Goal: Task Accomplishment & Management: Manage account settings

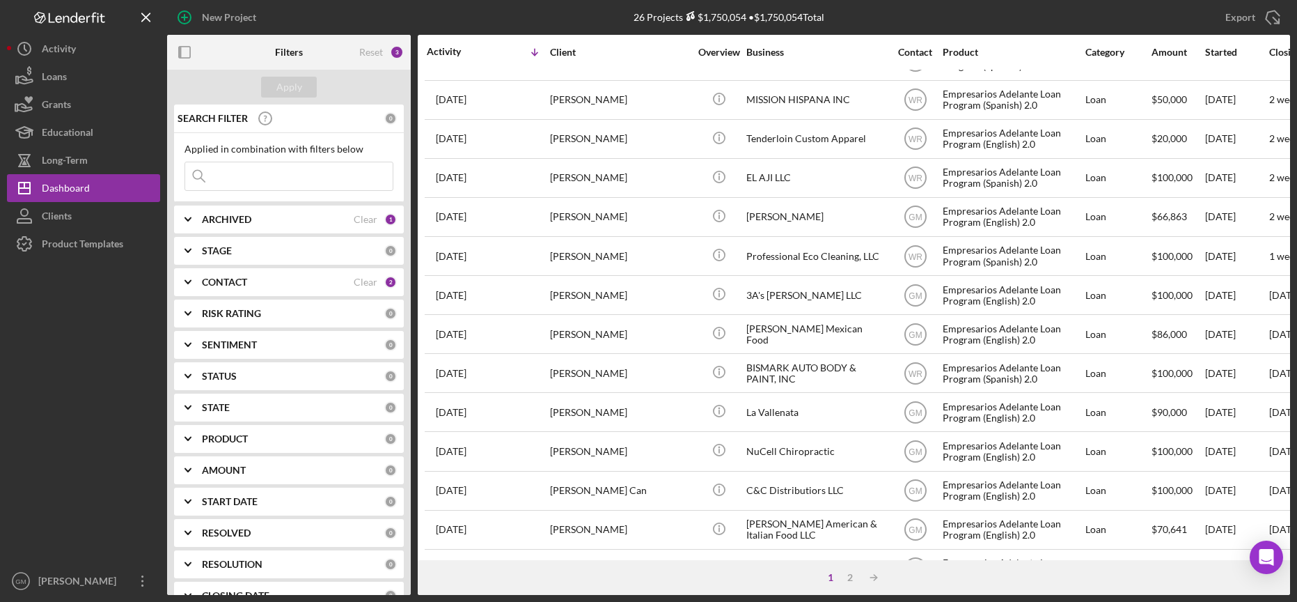
scroll to position [504, 0]
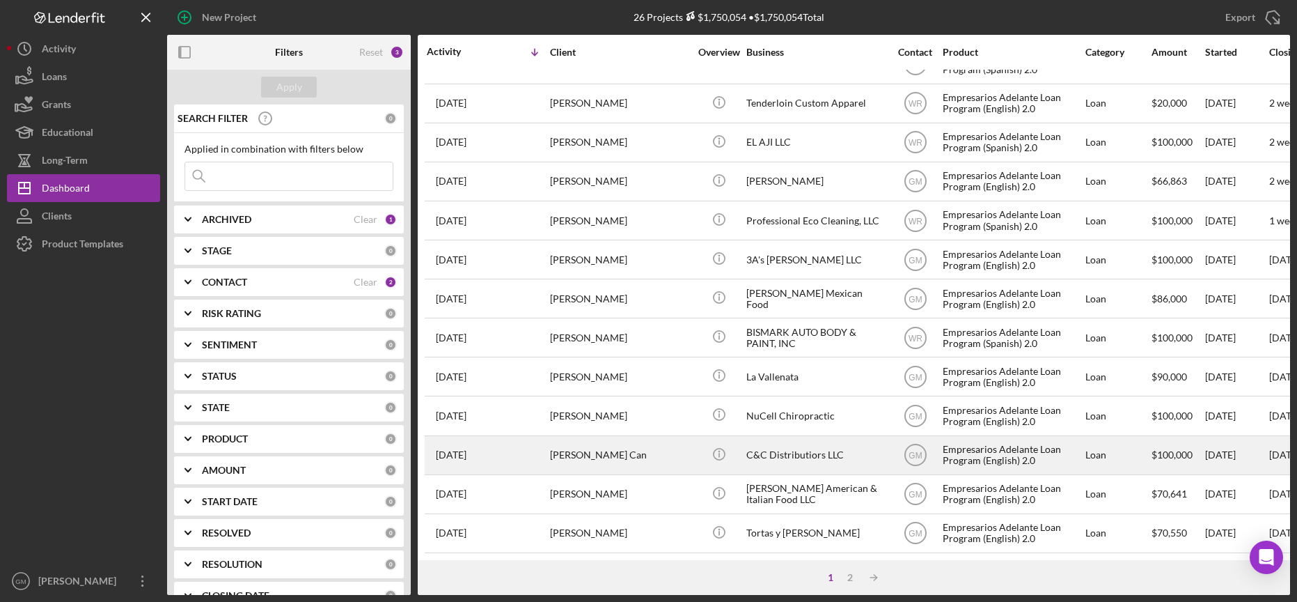
click at [794, 439] on div "C&C Distributiors LLC" at bounding box center [816, 455] width 139 height 37
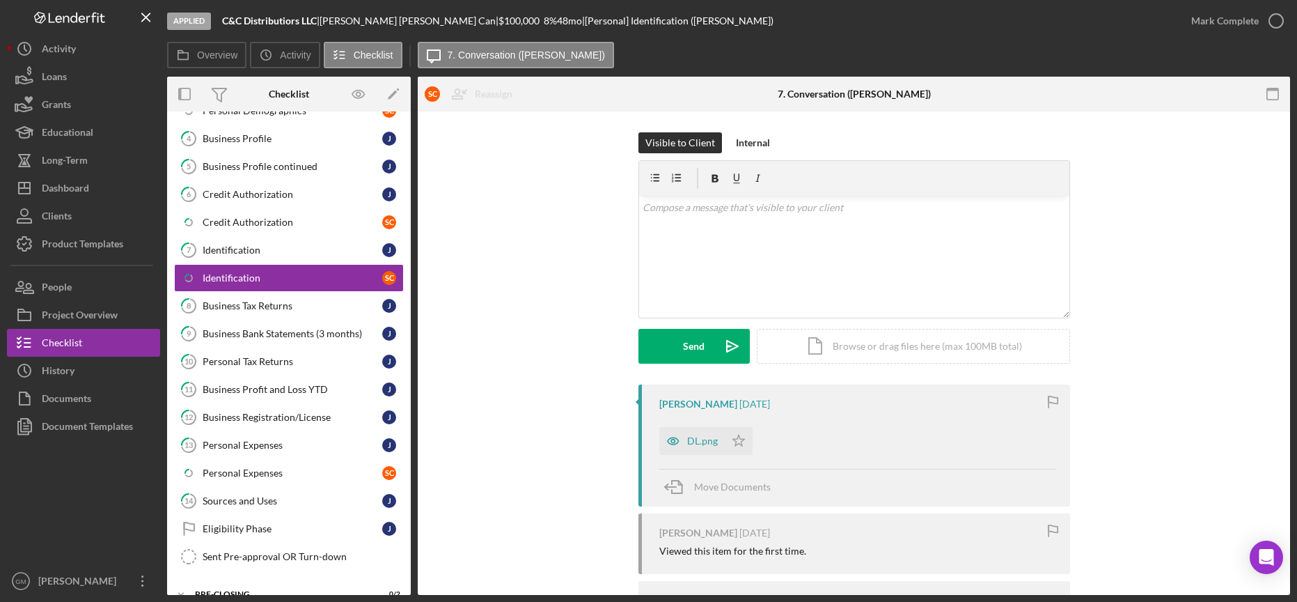
scroll to position [272, 0]
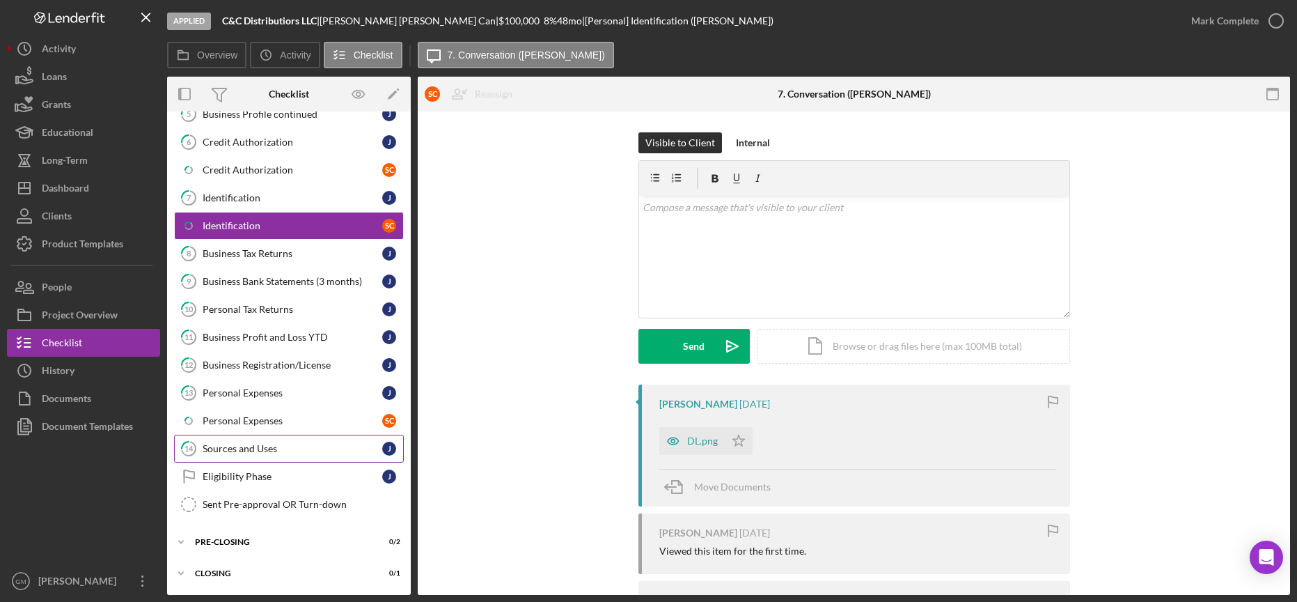
click at [249, 446] on div "Sources and Uses" at bounding box center [293, 448] width 180 height 11
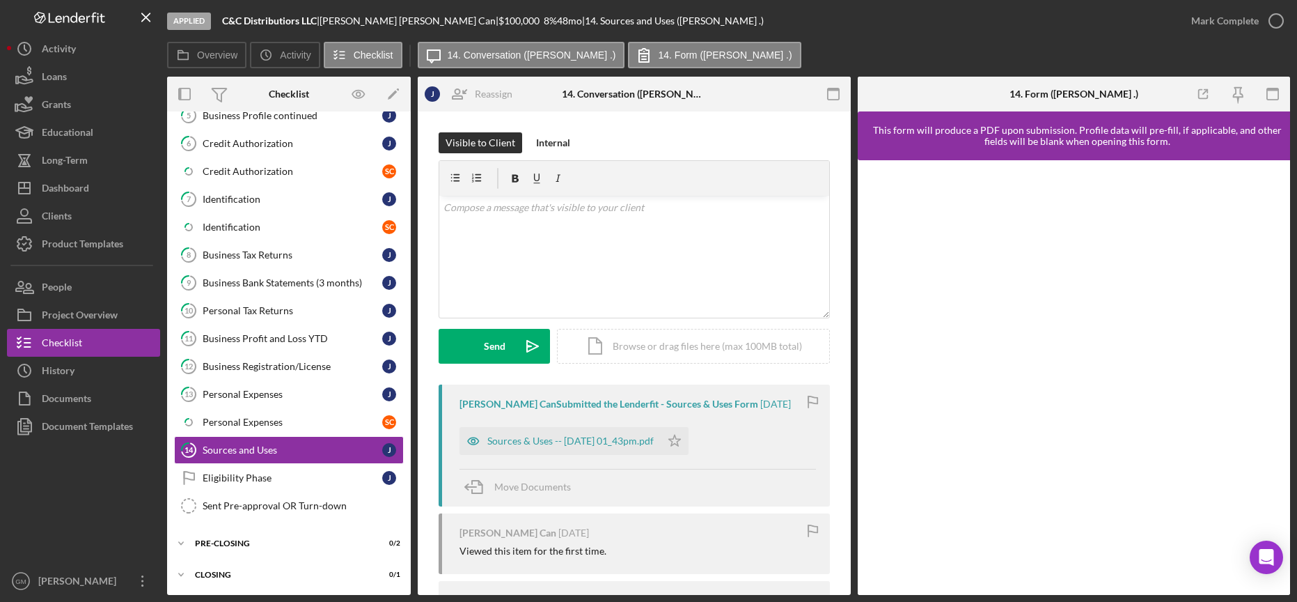
scroll to position [272, 0]
click at [540, 439] on div "Sources & Uses -- [DATE] 01_43pm.pdf" at bounding box center [571, 440] width 166 height 11
